Goal: Information Seeking & Learning: Learn about a topic

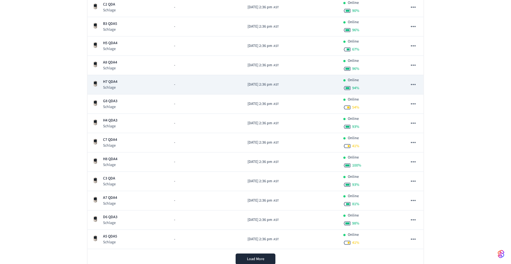
scroll to position [139, 0]
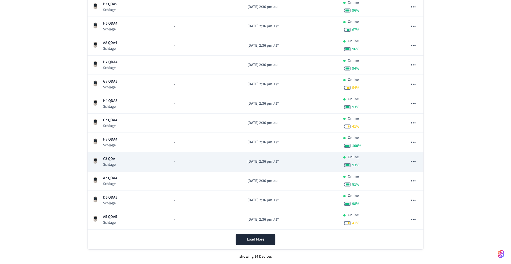
click at [112, 162] on p "Schlage" at bounding box center [109, 165] width 13 height 6
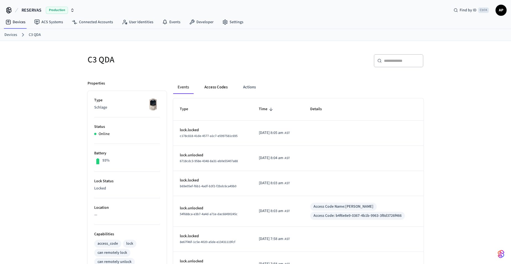
click at [213, 86] on button "Access Codes" at bounding box center [216, 87] width 32 height 13
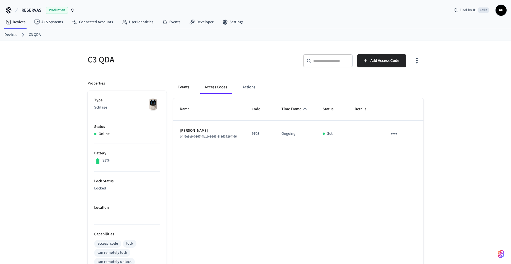
click at [182, 88] on button "Events" at bounding box center [183, 87] width 20 height 13
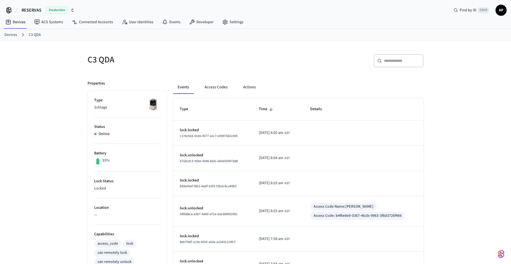
click at [12, 37] on link "Devices" at bounding box center [10, 35] width 13 height 6
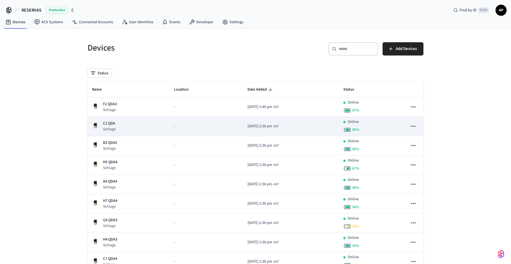
click at [119, 131] on div "C2 QDA Schlage" at bounding box center [128, 126] width 73 height 11
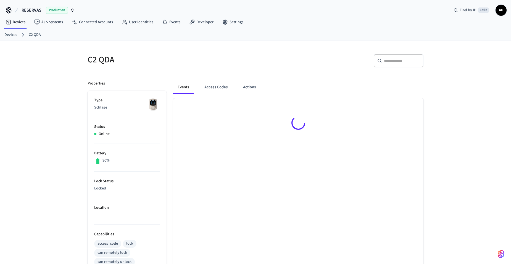
click at [222, 84] on button "Access Codes" at bounding box center [216, 87] width 32 height 13
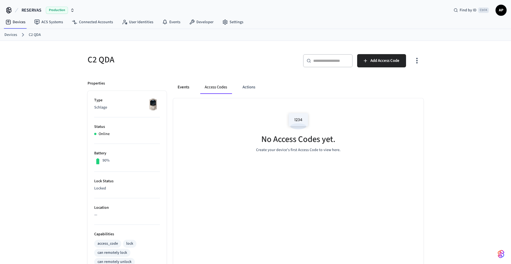
click at [175, 87] on button "Events" at bounding box center [183, 87] width 20 height 13
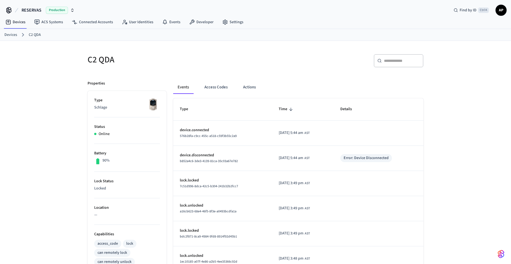
click at [13, 35] on link "Devices" at bounding box center [10, 35] width 13 height 6
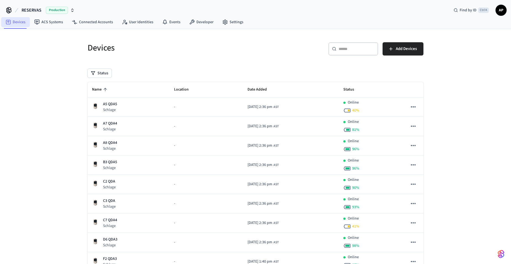
click at [19, 23] on link "Devices" at bounding box center [15, 22] width 29 height 10
click at [105, 86] on span "Name" at bounding box center [100, 89] width 17 height 9
